Goal: Task Accomplishment & Management: Use online tool/utility

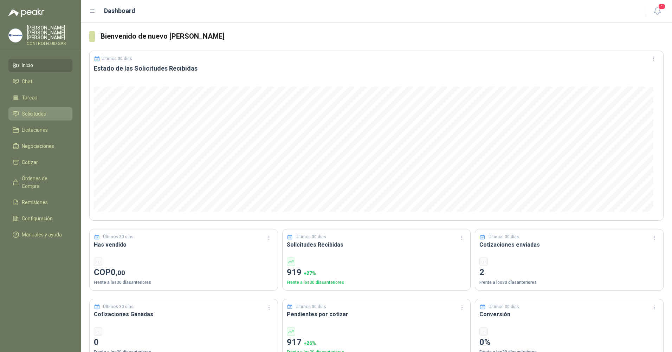
click at [40, 110] on span "Solicitudes" at bounding box center [34, 114] width 24 height 8
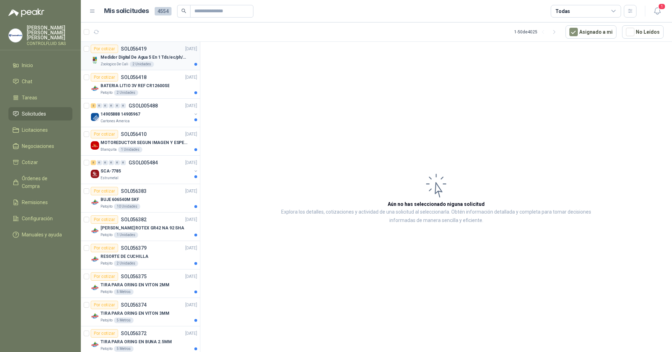
click at [137, 59] on p "Medidor Digital De Agua 5 En 1 Tds/ec/ph/salinidad/temperatu" at bounding box center [143, 57] width 87 height 7
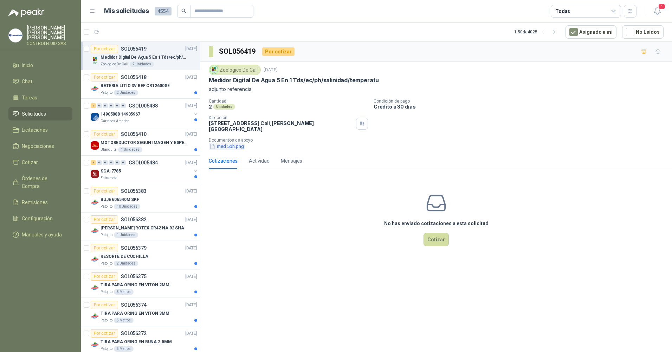
click at [224, 143] on button "med 5ph.png" at bounding box center [227, 146] width 36 height 7
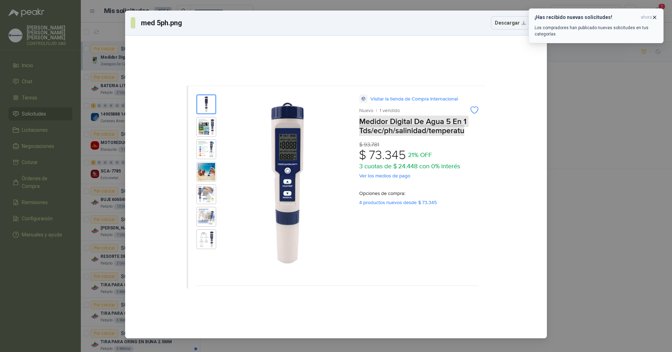
click at [658, 17] on button "¡Has recibido nuevas solicitudes! ahora Los compradores han publicado nuevas so…" at bounding box center [595, 25] width 135 height 35
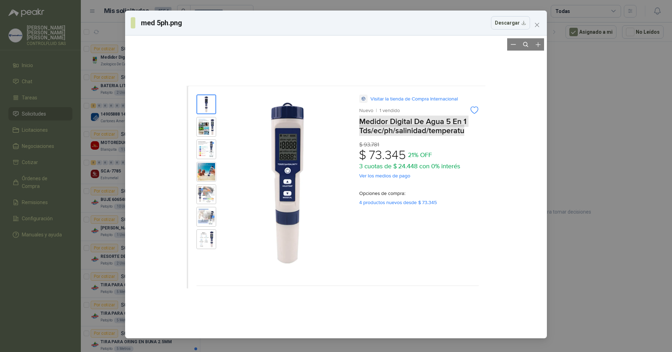
click at [209, 133] on div at bounding box center [336, 186] width 299 height 297
click at [537, 25] on icon "close" at bounding box center [537, 25] width 4 height 4
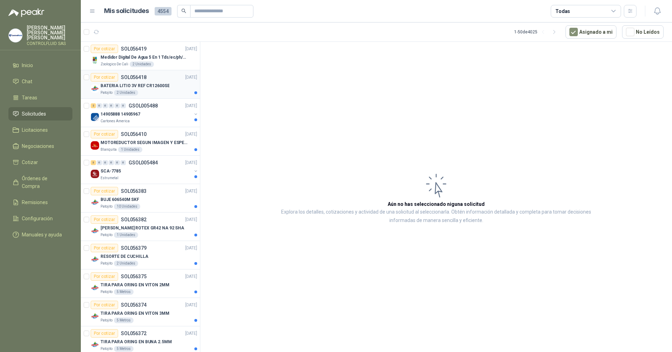
click at [110, 85] on p "BATERIA LITIO 3V REF CR12600SE" at bounding box center [134, 86] width 69 height 7
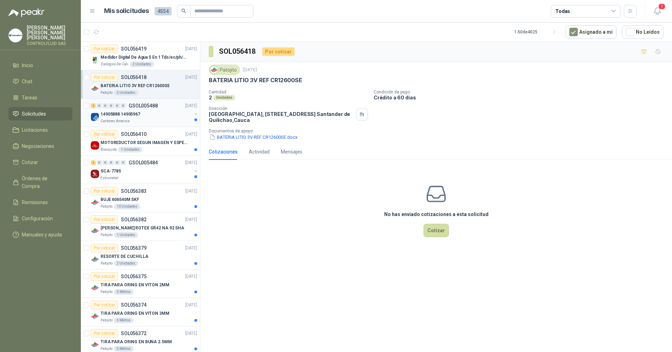
click at [111, 119] on p "Cartones America" at bounding box center [114, 121] width 29 height 6
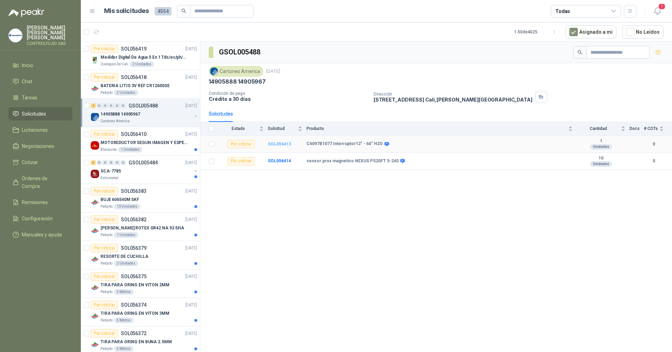
click at [279, 143] on b "SOL056413" at bounding box center [279, 144] width 23 height 5
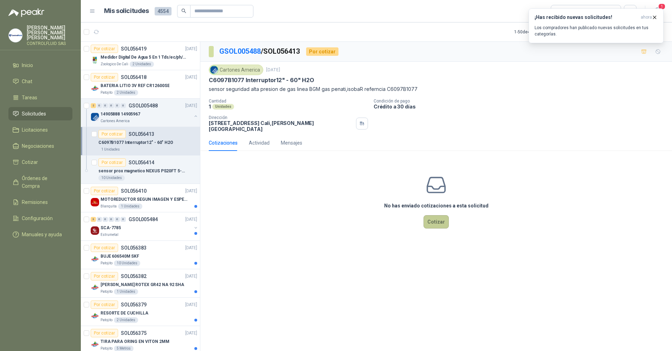
click at [437, 220] on button "Cotizar" at bounding box center [435, 221] width 25 height 13
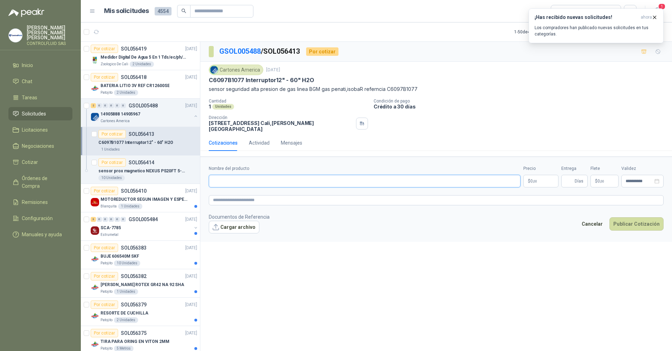
click at [236, 177] on input "Nombre del producto" at bounding box center [365, 181] width 312 height 13
type input "*"
click at [261, 177] on input "**********" at bounding box center [365, 181] width 312 height 13
click at [306, 176] on input "**********" at bounding box center [365, 181] width 312 height 13
type input "**********"
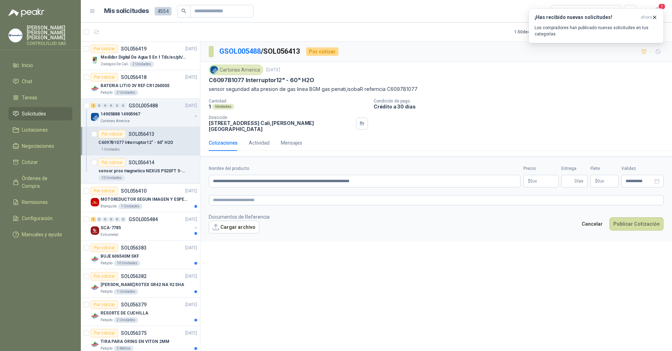
click at [544, 175] on body "[PERSON_NAME] CONTROLFLUID SAS Inicio Chat Tareas Solicitudes Licitaciones Nego…" at bounding box center [336, 175] width 672 height 351
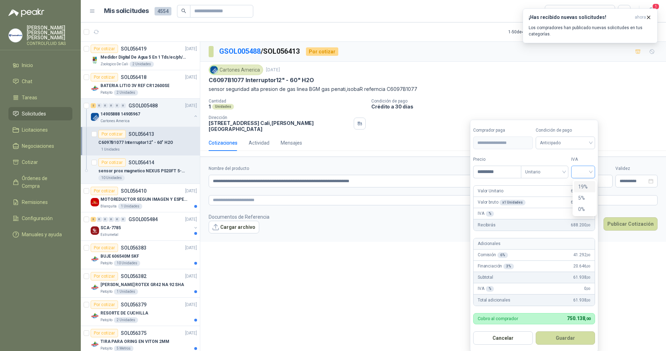
click at [594, 171] on div at bounding box center [583, 172] width 24 height 13
type input "*********"
click at [583, 187] on div "19%" at bounding box center [584, 187] width 13 height 8
click at [567, 171] on div "Unitario" at bounding box center [545, 172] width 47 height 13
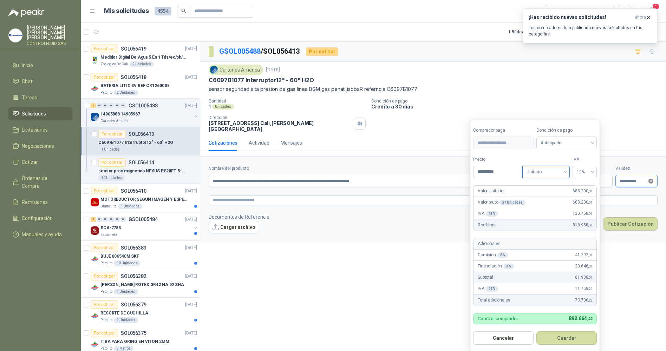
click at [651, 179] on div "**********" at bounding box center [637, 181] width 34 height 5
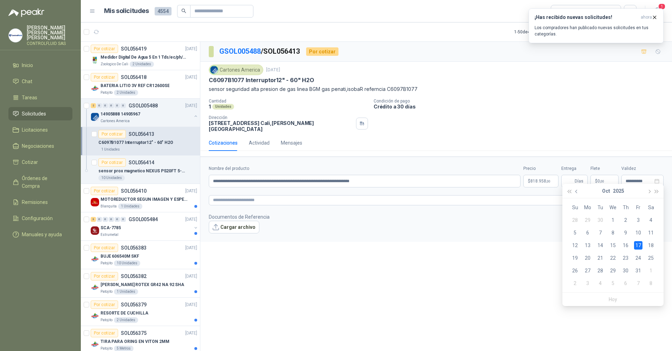
click at [575, 191] on button "button" at bounding box center [577, 191] width 8 height 14
type input "**********"
click at [638, 245] on div "19" at bounding box center [638, 245] width 8 height 8
click at [574, 175] on span "Días" at bounding box center [574, 181] width 26 height 13
type input "*"
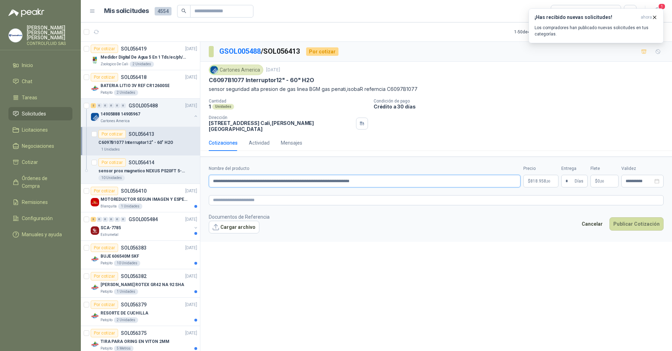
click at [260, 176] on input "**********" at bounding box center [365, 181] width 312 height 13
type input "**********"
click at [632, 219] on button "Publicar Cotización" at bounding box center [636, 223] width 54 height 13
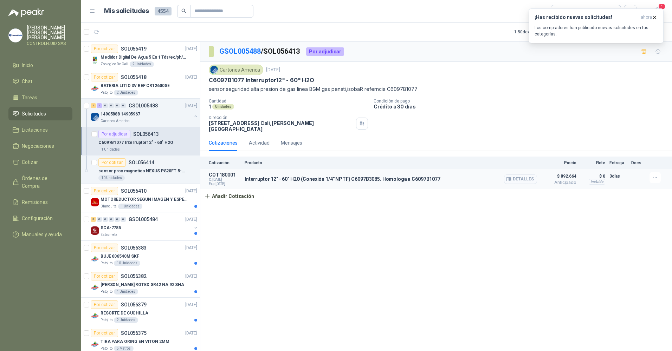
click at [526, 175] on button "Detalles" at bounding box center [520, 179] width 33 height 9
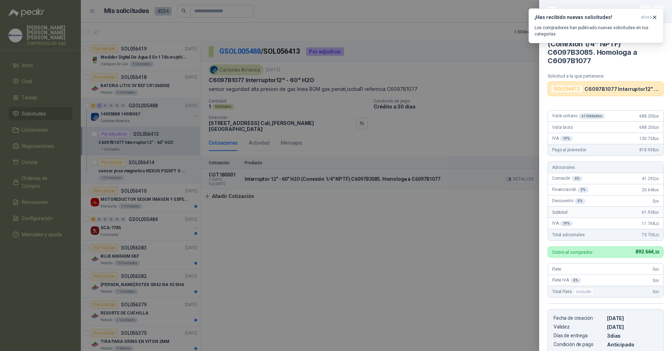
scroll to position [116, 0]
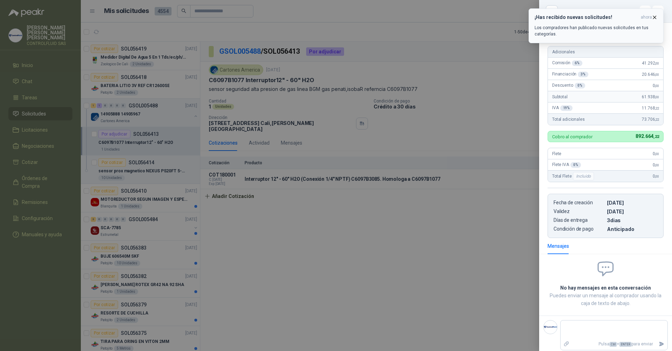
click at [655, 16] on icon "button" at bounding box center [654, 17] width 6 height 6
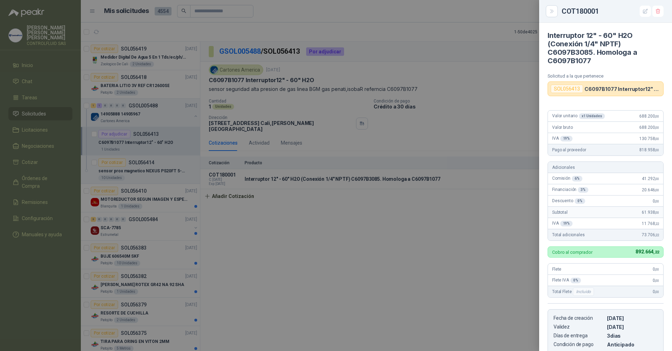
click at [423, 229] on div at bounding box center [336, 175] width 672 height 351
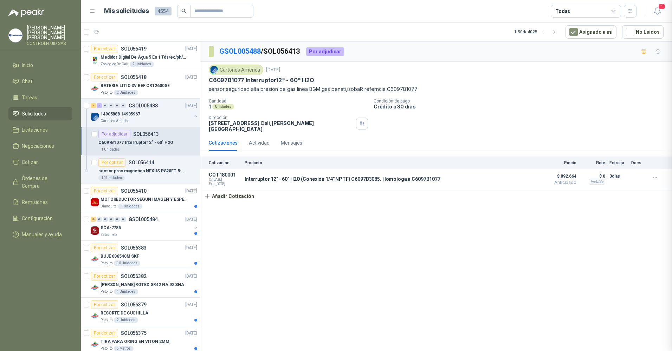
scroll to position [119, 0]
click at [115, 199] on p "MOTOREDUCTOR SEGUN IMAGEN Y ESPECIFICACIONES ADJUNTAS" at bounding box center [143, 199] width 87 height 7
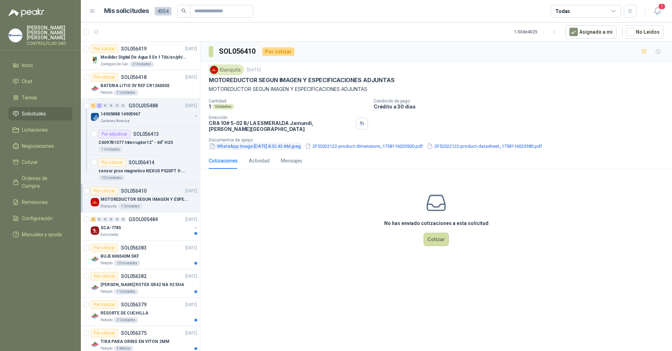
click at [237, 143] on button "WhatsApp Image [DATE] 8.32.43 AM.jpeg" at bounding box center [255, 146] width 93 height 7
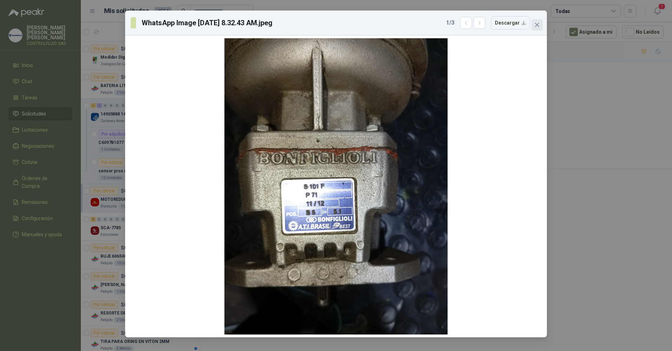
click at [537, 24] on icon "close" at bounding box center [537, 25] width 6 height 6
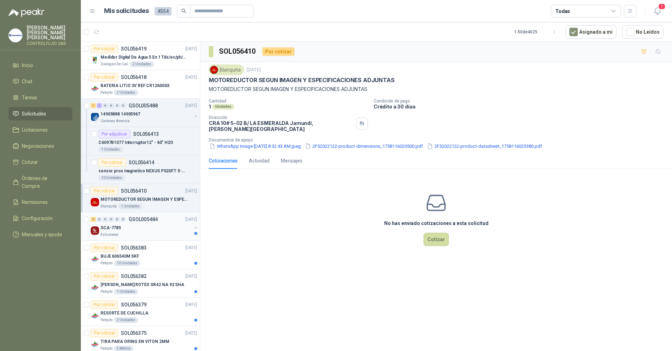
click at [111, 227] on p "SCA-7785" at bounding box center [110, 228] width 20 height 7
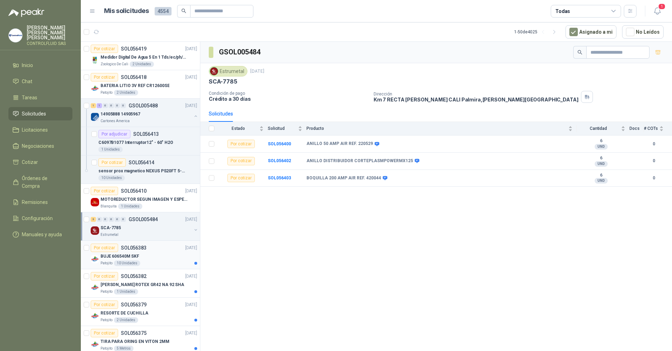
click at [109, 258] on p "BUJE 606540M SKF" at bounding box center [119, 256] width 39 height 7
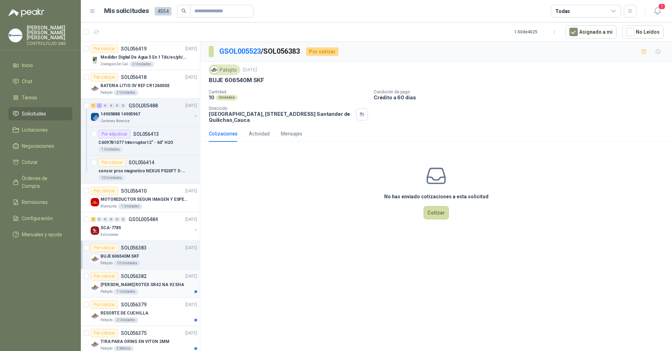
click at [113, 284] on p "[PERSON_NAME] ROTEX GR42 NA 92 SHA" at bounding box center [142, 285] width 84 height 7
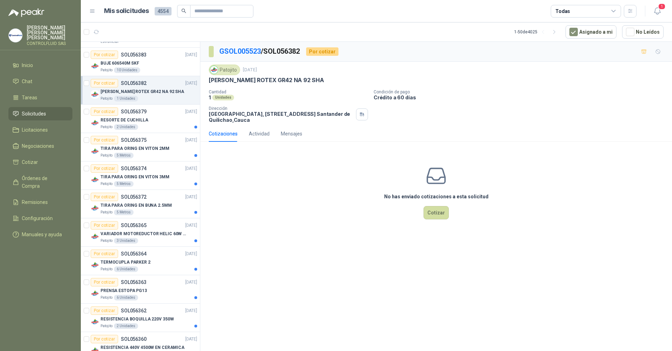
scroll to position [206, 0]
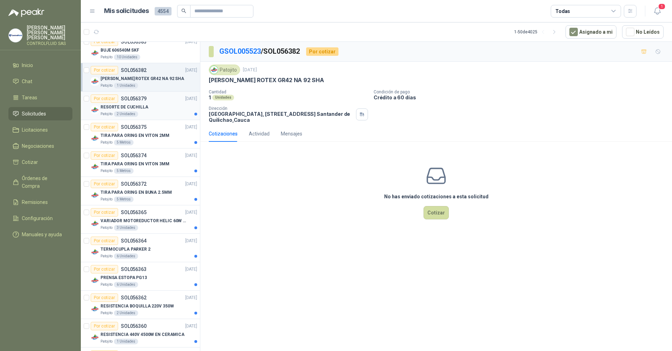
click at [115, 108] on p "RESORTE DE CUCHILLA" at bounding box center [124, 107] width 48 height 7
click at [111, 140] on p "Patojito" at bounding box center [106, 143] width 12 height 6
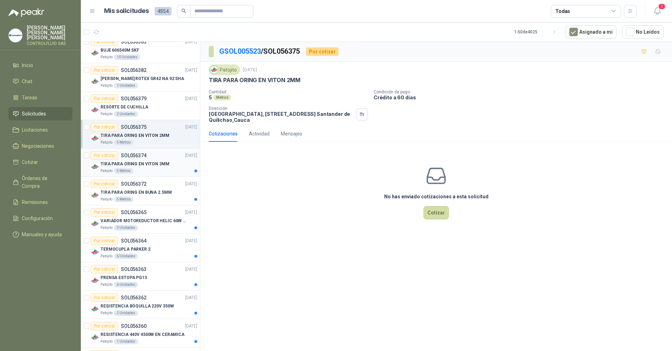
click at [107, 167] on p "TIRA PARA ORING EN VITON 3MM" at bounding box center [134, 164] width 69 height 7
click at [103, 195] on p "TIRA PARA ORING EN BUNA 2.5MM" at bounding box center [135, 192] width 71 height 7
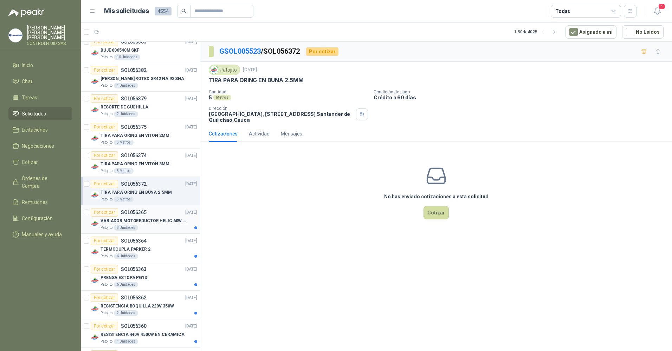
click at [106, 220] on p "VARIADOR MOTOREDUCTOR HELIC 60W 110V" at bounding box center [143, 221] width 87 height 7
click at [119, 250] on p "TERMOCUPLA PARKER 2" at bounding box center [125, 249] width 50 height 7
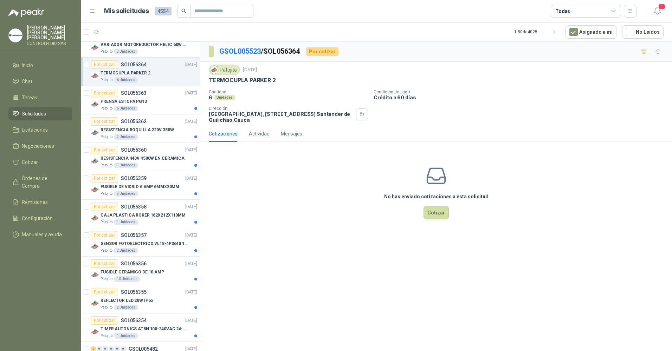
scroll to position [391, 0]
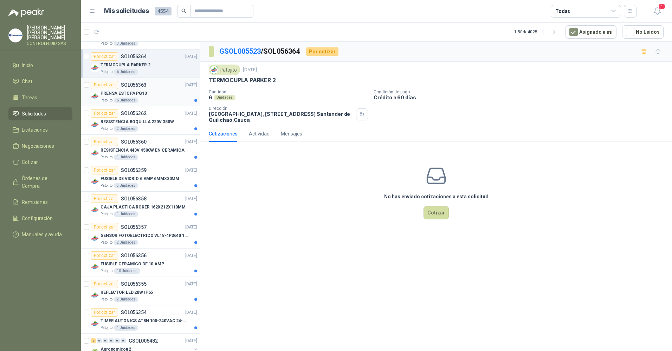
click at [122, 94] on p "PRENSA ESTOPA PG13" at bounding box center [123, 93] width 46 height 7
click at [115, 128] on div "2 Unidades" at bounding box center [126, 129] width 24 height 6
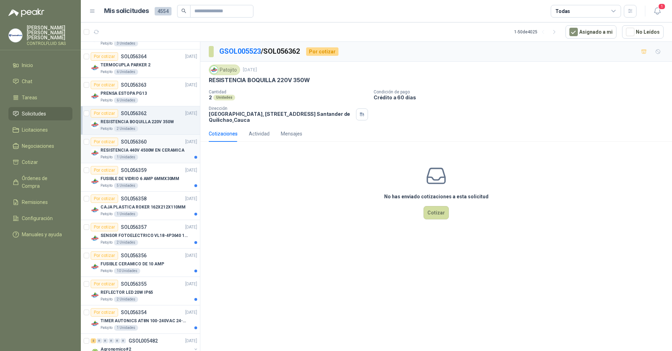
click at [118, 151] on p "RESISTENCIA 440V 4500W EN CERAMICA" at bounding box center [142, 150] width 84 height 7
click at [119, 181] on p "FUSIBLE DE VIDRIO 6 AMP 6MMX30MM" at bounding box center [139, 179] width 79 height 7
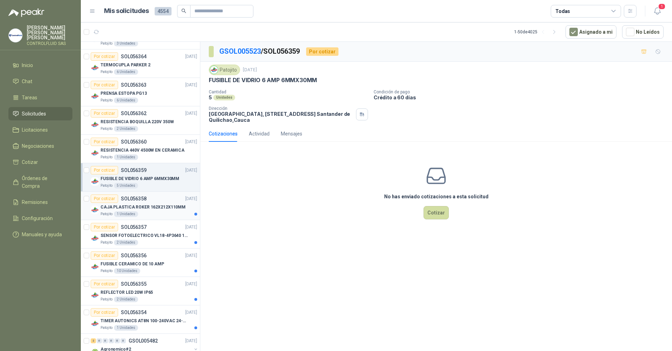
click at [120, 211] on div "CAJA PLASTICA ROKER 162X212X110MM" at bounding box center [148, 207] width 97 height 8
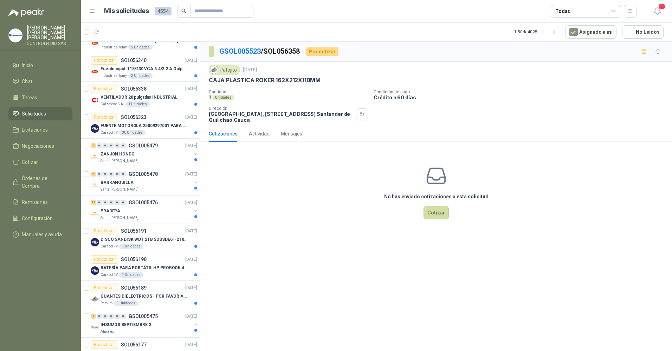
scroll to position [844, 0]
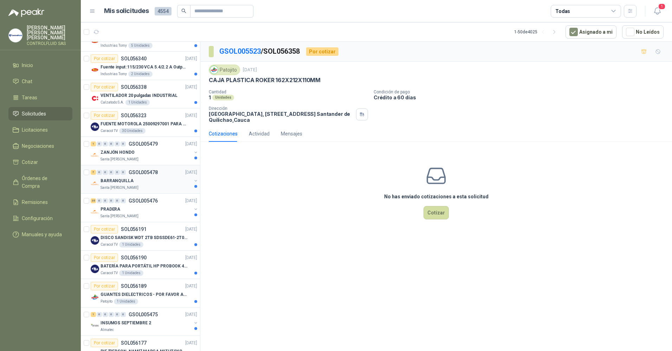
click at [115, 183] on p "BARRANQUILLA" at bounding box center [116, 181] width 33 height 7
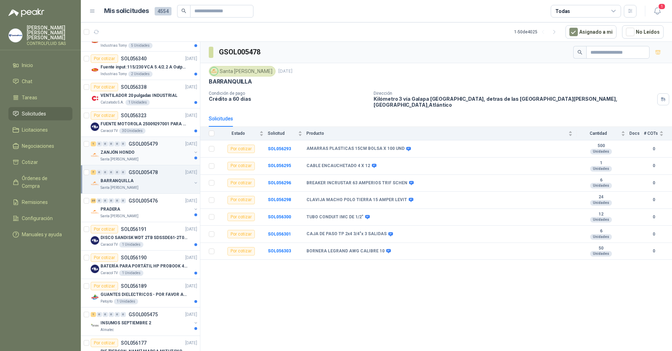
click at [118, 155] on p "ZANJÓN HONDO" at bounding box center [117, 152] width 34 height 7
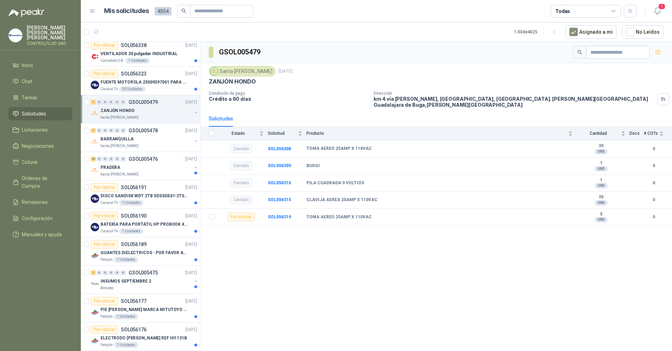
scroll to position [887, 0]
click at [109, 164] on p "PRADERA" at bounding box center [110, 166] width 20 height 7
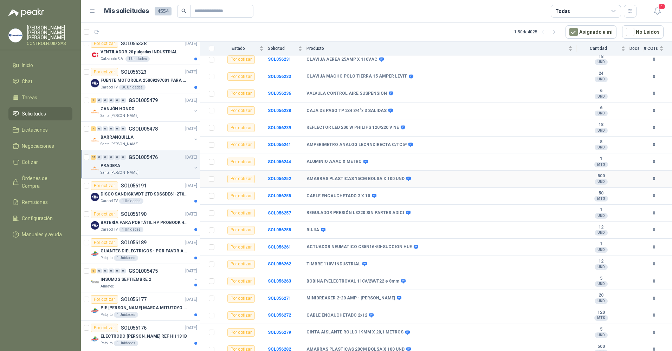
scroll to position [379, 0]
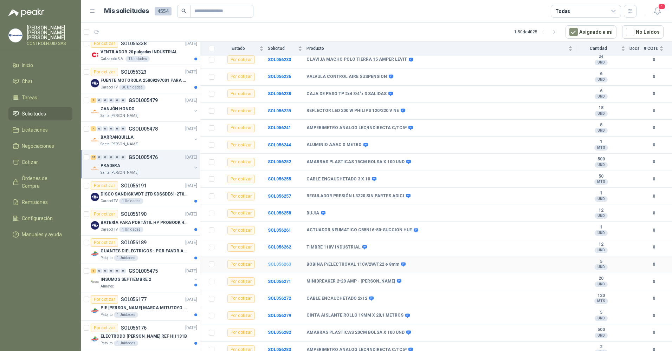
click at [281, 262] on b "SOL056263" at bounding box center [279, 264] width 23 height 5
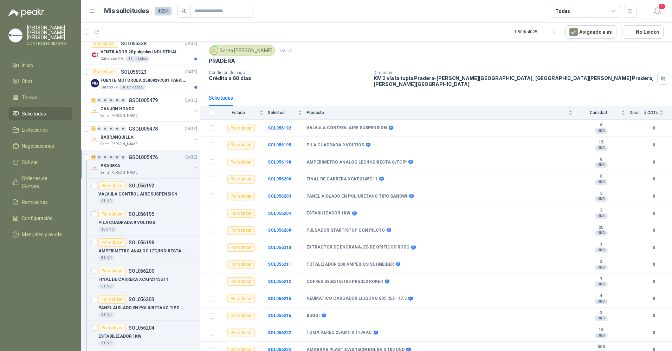
scroll to position [23, 0]
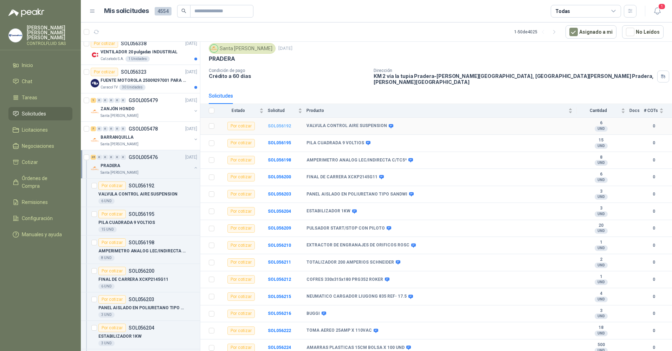
click at [281, 124] on b "SOL056192" at bounding box center [279, 126] width 23 height 5
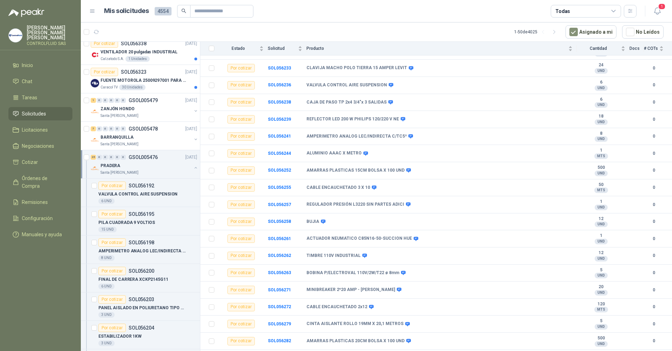
scroll to position [379, 0]
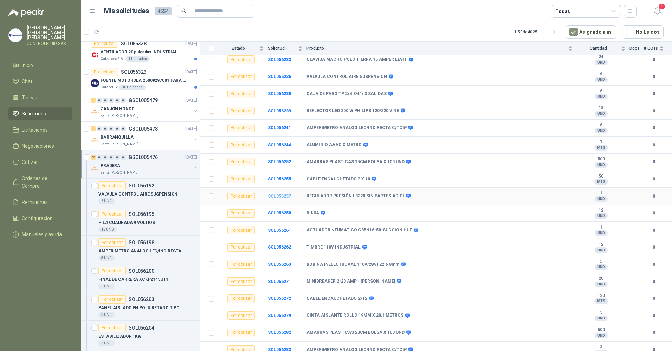
click at [274, 194] on b "SOL056257" at bounding box center [279, 196] width 23 height 5
click at [118, 56] on div "VENTILADOR 20 pulgadas INDUSTRIAL" at bounding box center [148, 52] width 97 height 8
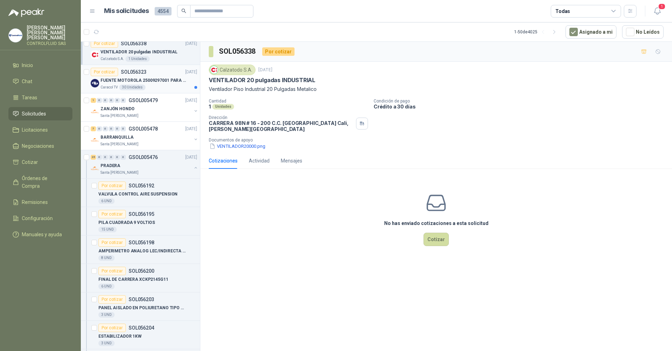
click at [120, 85] on div "30 Unidades" at bounding box center [132, 88] width 26 height 6
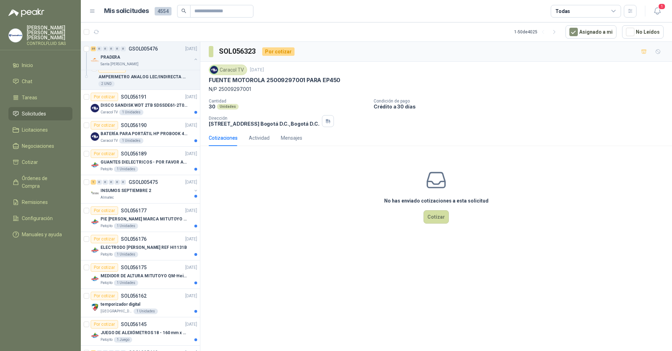
scroll to position [1978, 0]
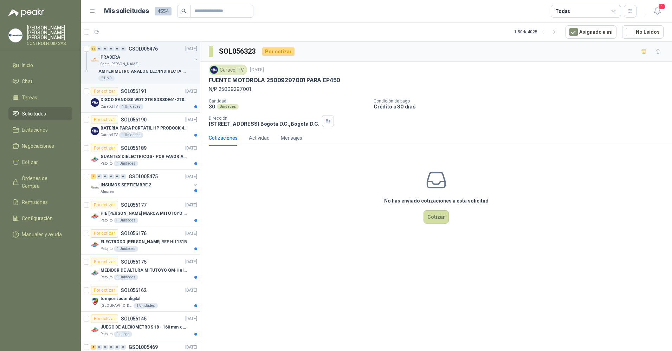
click at [133, 108] on div "1 Unidades" at bounding box center [131, 107] width 24 height 6
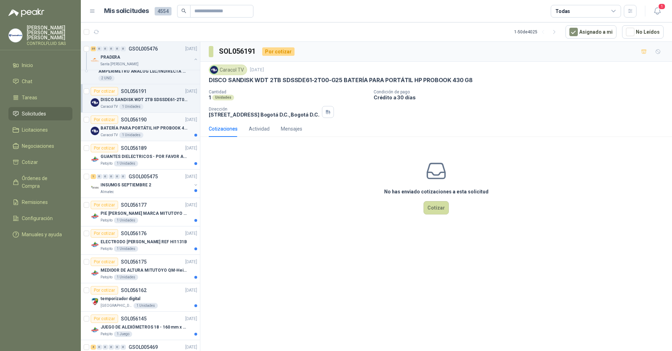
click at [131, 135] on div "1 Unidades" at bounding box center [131, 135] width 24 height 6
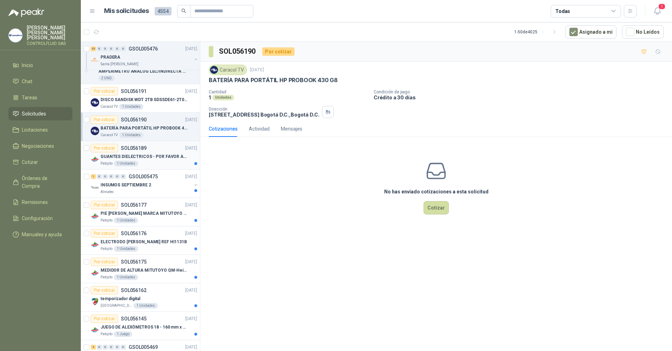
click at [138, 159] on p "GUANTES DIELECTRICOS - POR FAVOR ADJUNTAR SU FICHA TECNICA" at bounding box center [143, 157] width 87 height 7
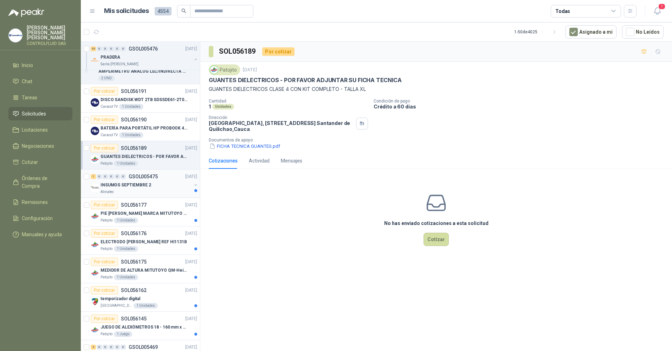
click at [133, 183] on p "INSUMOS SEPTIEMBRE 2" at bounding box center [125, 185] width 51 height 7
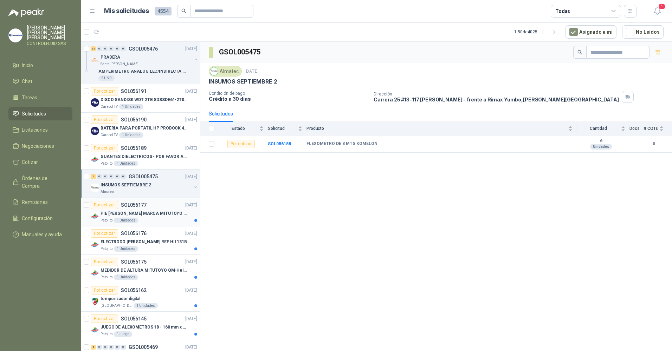
click at [135, 217] on div "PIE [PERSON_NAME] MARCA MITUTOYO REF [PHONE_NUMBER]" at bounding box center [148, 213] width 97 height 8
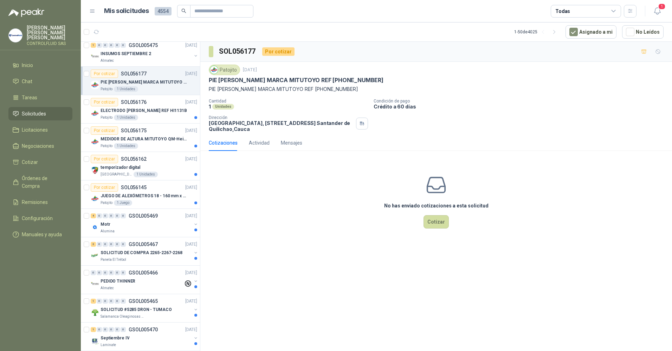
scroll to position [2128, 0]
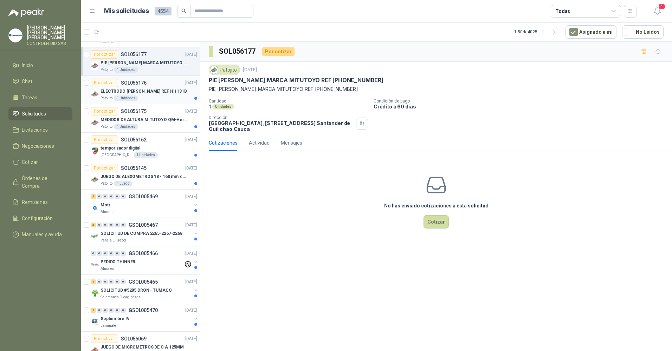
click at [132, 91] on p "ELECTRODO [PERSON_NAME] REF HI1131B" at bounding box center [143, 91] width 86 height 7
click at [135, 123] on p "MEDIDOR DE ALTURA MITUTOYO QM-Height 518-245" at bounding box center [143, 120] width 87 height 7
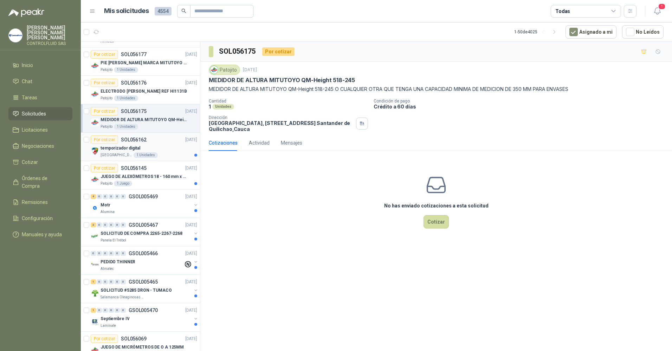
click at [125, 149] on p "temporizador digital" at bounding box center [120, 148] width 40 height 7
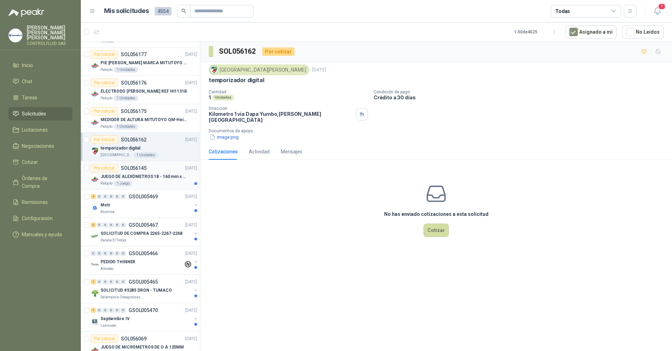
click at [137, 180] on p "JUEGO DE ALEXÓMETROS 18 - 160 mm x 0,01 mm 2824-S3" at bounding box center [143, 177] width 87 height 7
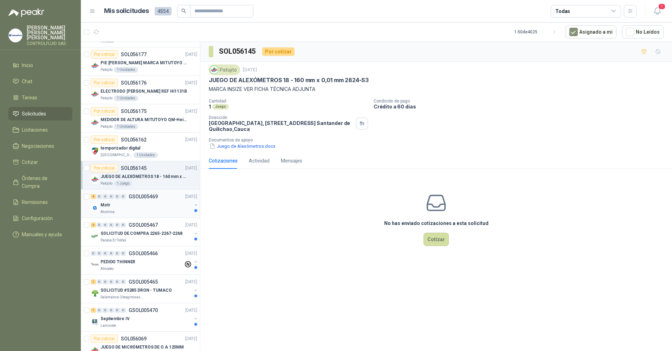
click at [137, 198] on p "GSOL005469" at bounding box center [143, 196] width 29 height 5
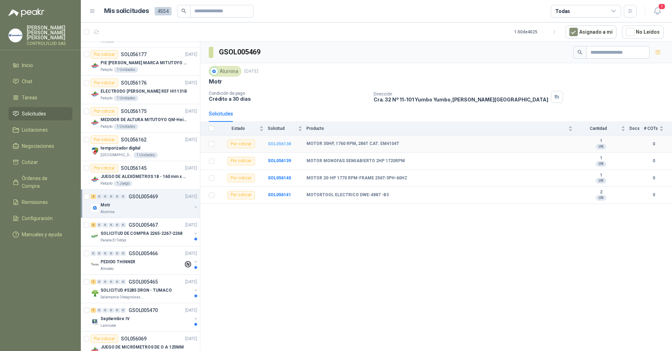
click at [282, 143] on b "SOL056138" at bounding box center [279, 144] width 23 height 5
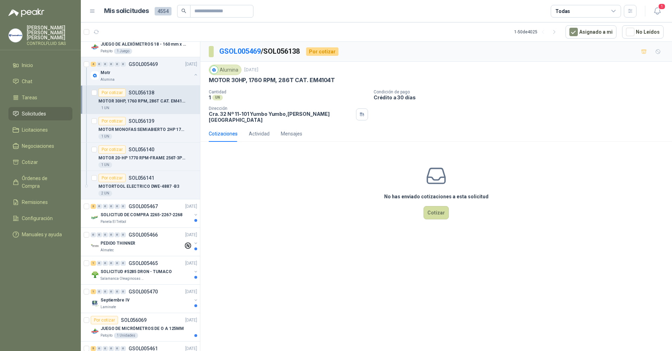
scroll to position [2255, 0]
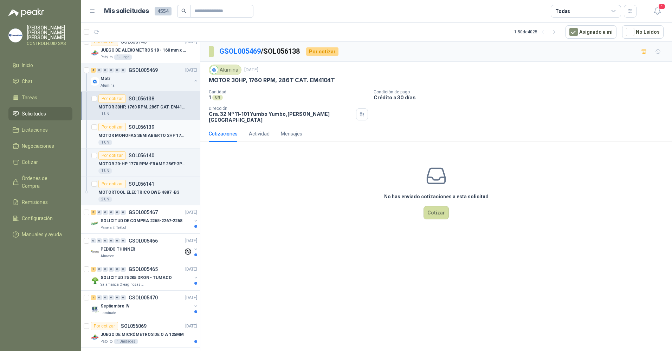
click at [138, 132] on p "MOTOR MONOFAS SEMIABIERTO 2HP 1720RPM" at bounding box center [141, 135] width 87 height 7
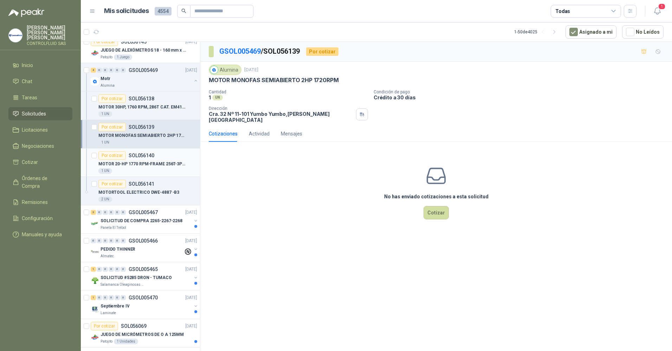
click at [135, 161] on p "MOTOR 20-HP 1770 RPM-FRAME 256T-3PH-60HZ" at bounding box center [141, 164] width 87 height 7
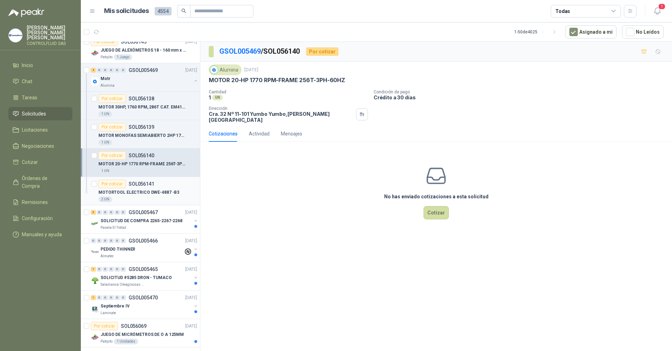
click at [131, 184] on p "SOL056141" at bounding box center [142, 184] width 26 height 5
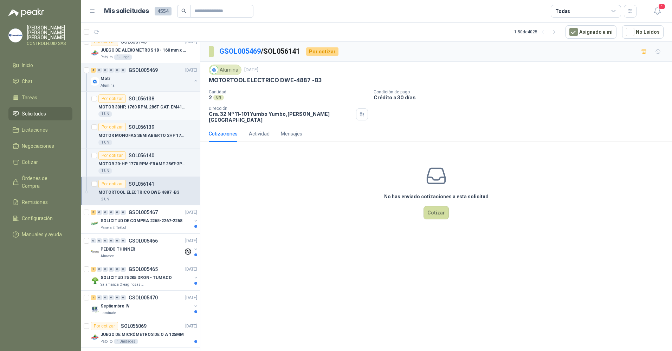
click at [132, 105] on p "MOTOR 30HP, 1760 RPM, 286T CAT. EM4104T" at bounding box center [141, 107] width 87 height 7
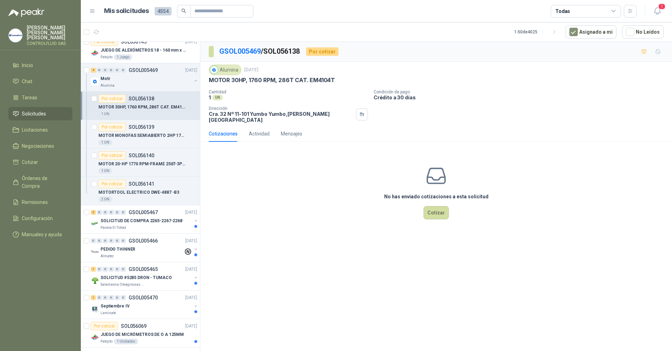
click at [138, 105] on p "MOTOR 30HP, 1760 RPM, 286T CAT. EM4104T" at bounding box center [141, 107] width 87 height 7
click at [144, 135] on p "MOTOR MONOFAS SEMIABIERTO 2HP 1720RPM" at bounding box center [141, 135] width 87 height 7
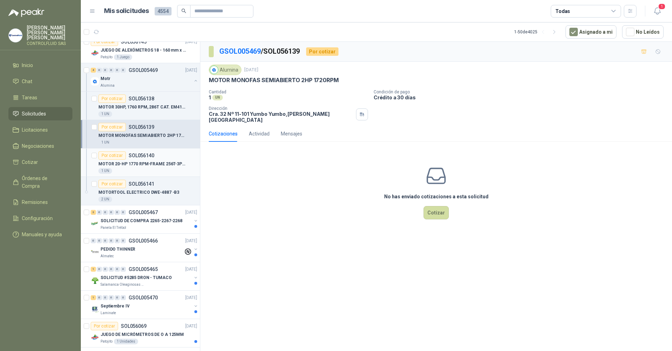
click at [148, 158] on div "Por cotizar SOL056140" at bounding box center [126, 155] width 56 height 8
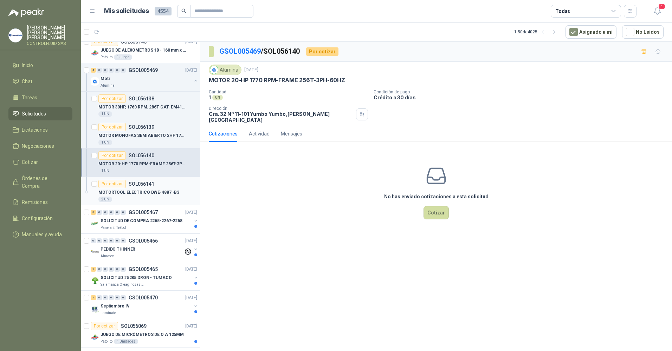
click at [129, 190] on p "MOTORTOOL ELECTRICO DWE-4887 -B3" at bounding box center [138, 192] width 81 height 7
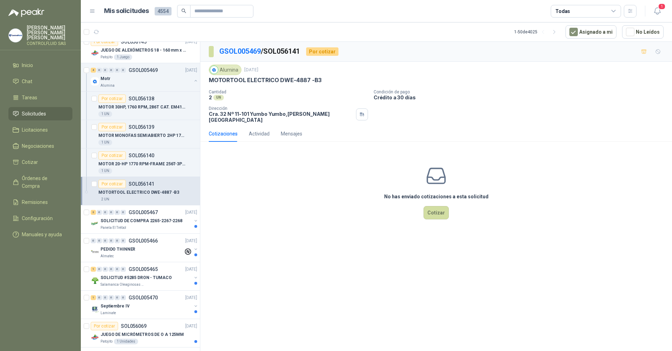
click at [132, 190] on p "MOTORTOOL ELECTRICO DWE-4887 -B3" at bounding box center [138, 192] width 81 height 7
click at [140, 156] on p "SOL056140" at bounding box center [142, 155] width 26 height 5
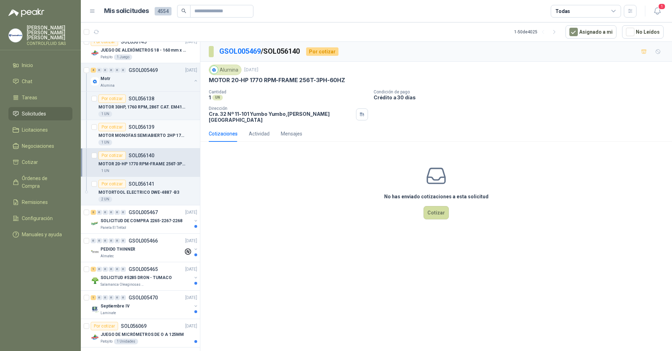
click at [131, 127] on p "SOL056139" at bounding box center [142, 127] width 26 height 5
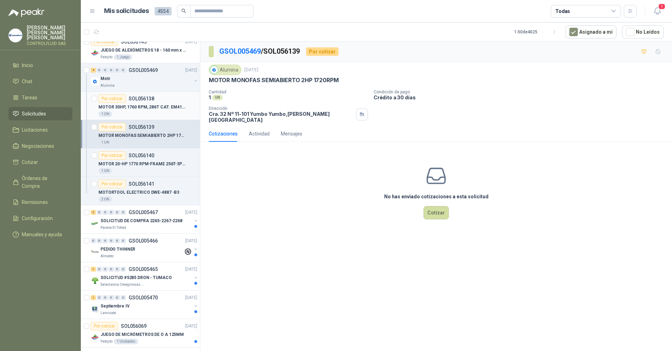
click at [135, 98] on p "SOL056138" at bounding box center [142, 98] width 26 height 5
